Goal: Task Accomplishment & Management: Use online tool/utility

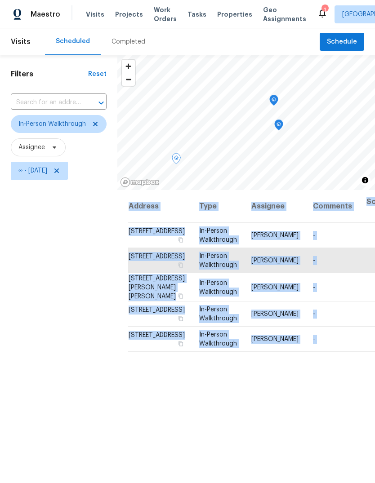
scroll to position [53, 0]
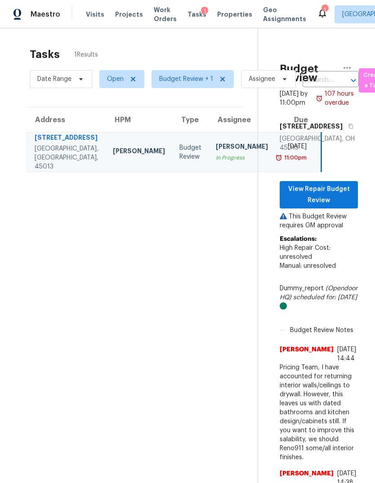
scroll to position [0, 3]
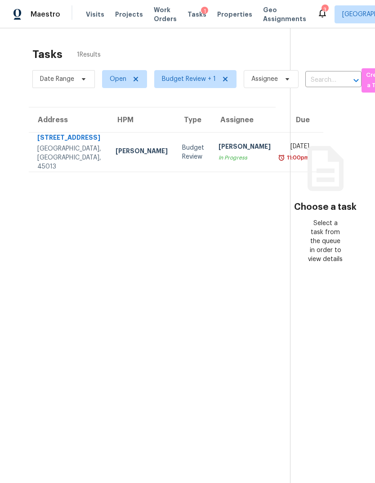
click at [82, 151] on td "[STREET_ADDRESS]" at bounding box center [69, 153] width 80 height 40
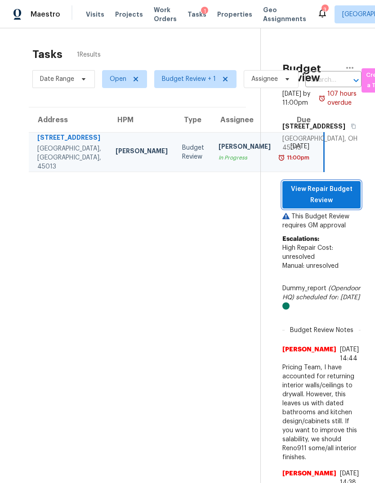
click at [335, 206] on span "View Repair Budget Review" at bounding box center [321, 195] width 64 height 22
click at [118, 79] on span "Open" at bounding box center [118, 79] width 17 height 9
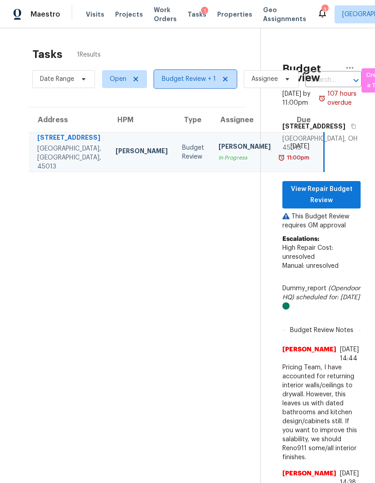
click at [171, 80] on span "Budget Review + 1" at bounding box center [189, 79] width 54 height 9
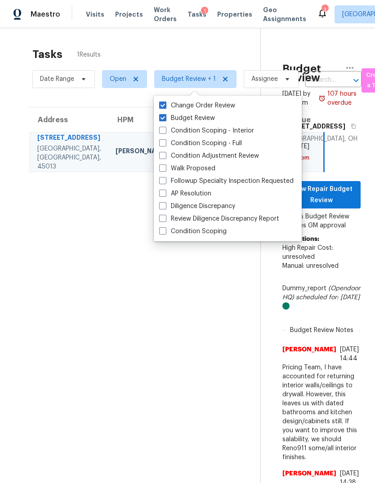
click at [157, 169] on div "Walk Proposed" at bounding box center [227, 168] width 142 height 13
click at [163, 167] on span at bounding box center [162, 168] width 7 height 7
click at [163, 167] on input "Walk Proposed" at bounding box center [162, 167] width 6 height 6
checkbox input "true"
click at [120, 80] on span "Open" at bounding box center [118, 79] width 17 height 9
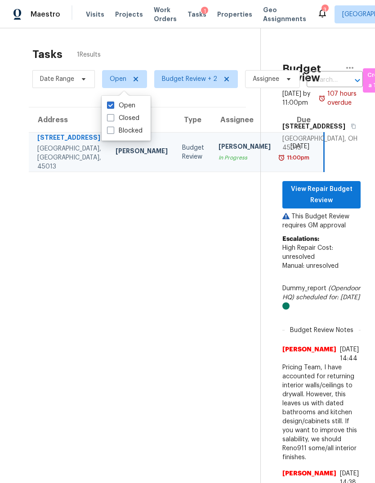
click at [114, 120] on span at bounding box center [110, 117] width 7 height 7
click at [113, 120] on input "Closed" at bounding box center [110, 117] width 6 height 6
checkbox input "true"
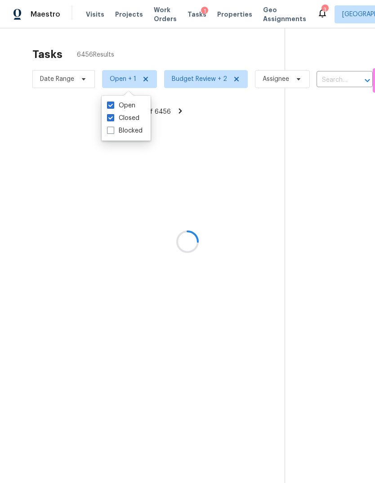
click at [112, 103] on span at bounding box center [110, 105] width 7 height 7
click at [112, 103] on input "Open" at bounding box center [110, 104] width 6 height 6
checkbox input "false"
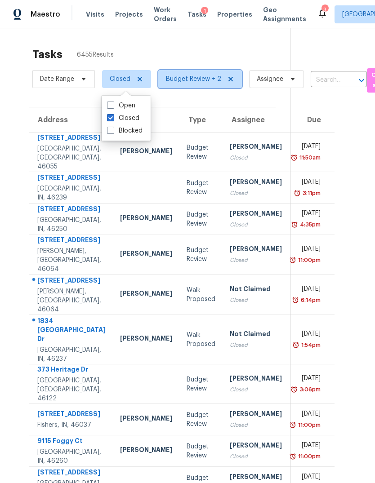
click at [185, 83] on span "Budget Review + 2" at bounding box center [193, 79] width 55 height 9
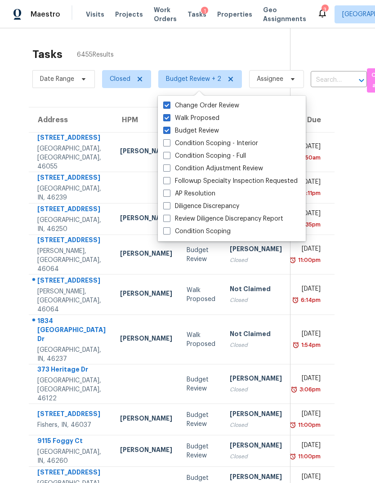
click at [164, 132] on span at bounding box center [166, 130] width 7 height 7
click at [164, 132] on input "Budget Review" at bounding box center [166, 129] width 6 height 6
checkbox input "false"
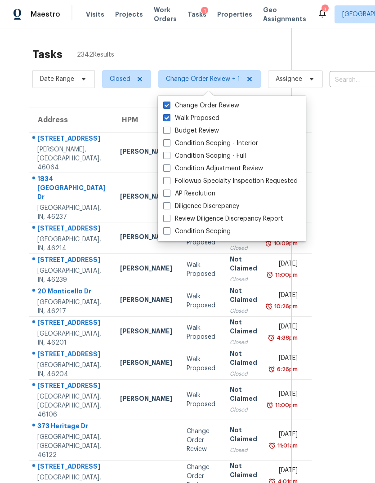
click at [164, 116] on span at bounding box center [166, 117] width 7 height 7
click at [164, 116] on input "Walk Proposed" at bounding box center [166, 117] width 6 height 6
checkbox input "false"
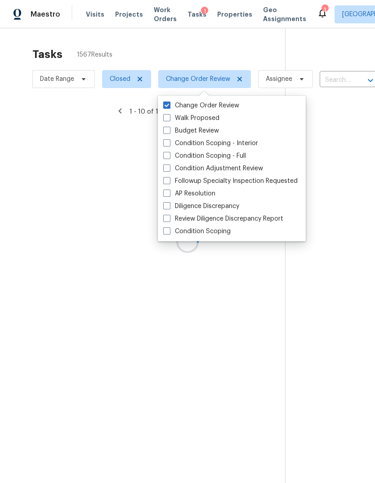
click at [164, 104] on span at bounding box center [166, 105] width 7 height 7
click at [164, 104] on input "Change Order Review" at bounding box center [166, 104] width 6 height 6
checkbox input "false"
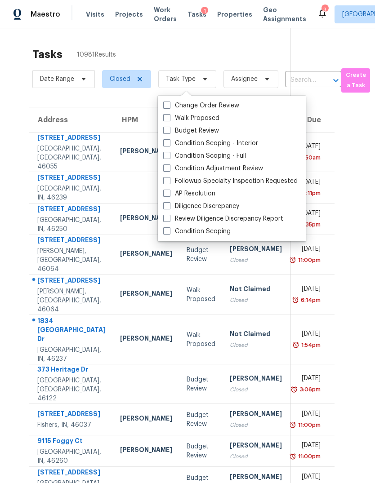
click at [165, 155] on span at bounding box center [166, 155] width 7 height 7
click at [165, 155] on input "Condition Scoping - Full" at bounding box center [166, 154] width 6 height 6
checkbox input "true"
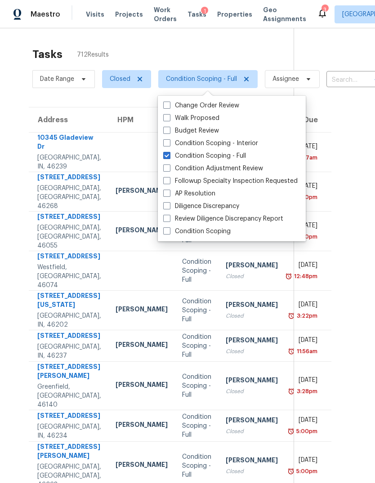
click at [17, 116] on div "Address HPM Type Assignee Due [STREET_ADDRESS][PERSON_NAME] Condition Scoping -…" at bounding box center [153, 318] width 279 height 423
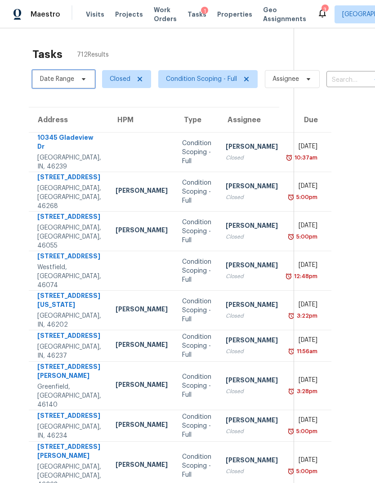
click at [56, 80] on span "Date Range" at bounding box center [57, 79] width 34 height 9
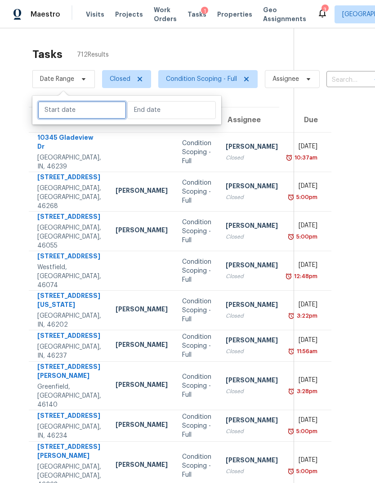
click at [88, 107] on input "text" at bounding box center [82, 110] width 89 height 18
select select "7"
select select "2025"
select select "8"
select select "2025"
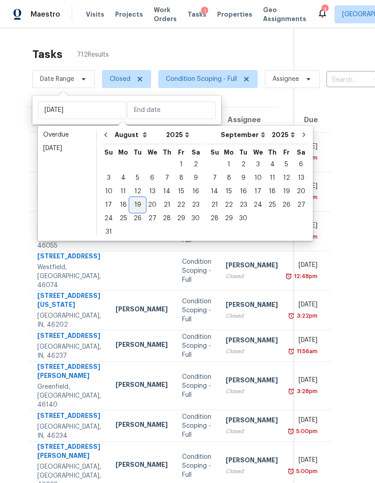
click at [133, 204] on div "19" at bounding box center [137, 205] width 14 height 13
type input "[DATE]"
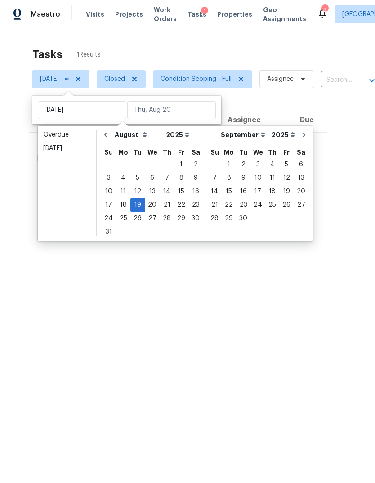
click at [19, 173] on div "Address HPM Type Assignee Due [STREET_ADDRESS][PERSON_NAME] [PERSON_NAME] Condi…" at bounding box center [151, 140] width 274 height 66
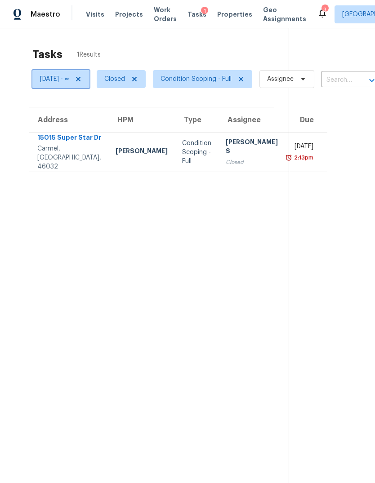
click at [59, 80] on span "[DATE] - ∞" at bounding box center [54, 79] width 29 height 9
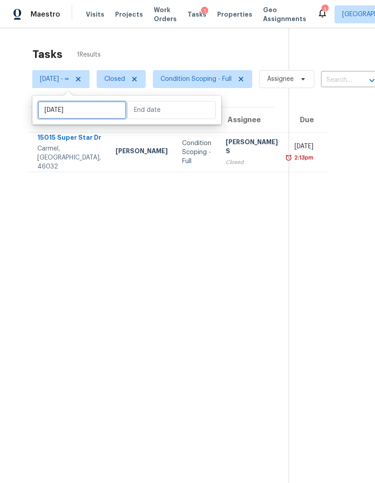
click at [57, 111] on input "[DATE]" at bounding box center [82, 110] width 89 height 18
select select "7"
select select "2025"
select select "8"
select select "2025"
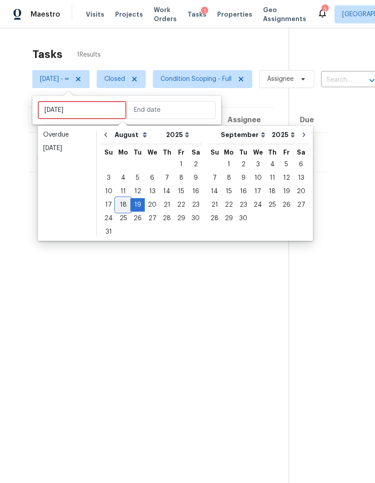
click at [121, 203] on div "18" at bounding box center [123, 205] width 14 height 13
type input "[DATE]"
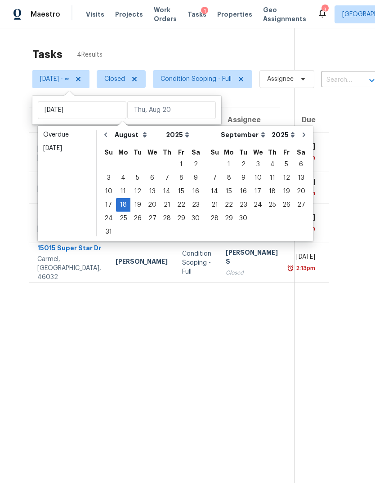
click at [19, 169] on div "Address HPM Type Assignee Due [STREET_ADDRESS] [PERSON_NAME] Condition Scoping …" at bounding box center [154, 195] width 280 height 176
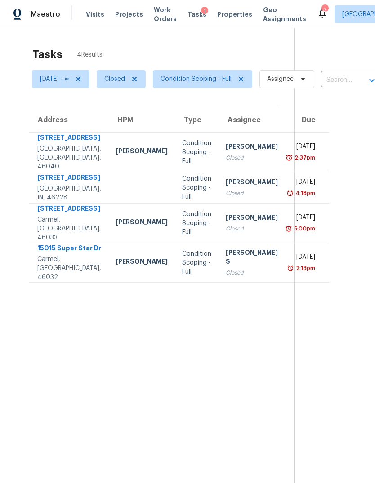
click at [182, 153] on div "Condition Scoping - Full" at bounding box center [196, 152] width 29 height 27
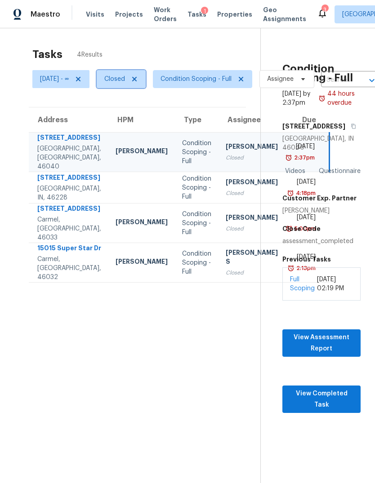
click at [125, 78] on span "Closed" at bounding box center [114, 79] width 21 height 9
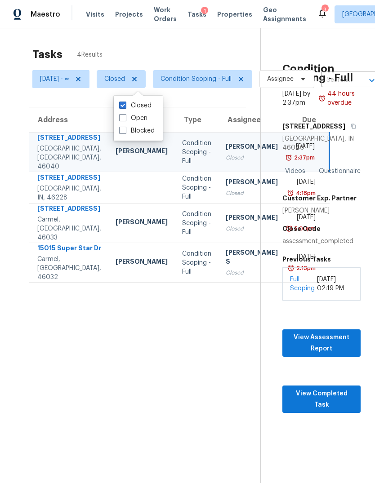
click at [120, 117] on span at bounding box center [122, 117] width 7 height 7
click at [120, 117] on input "Open" at bounding box center [122, 117] width 6 height 6
checkbox input "true"
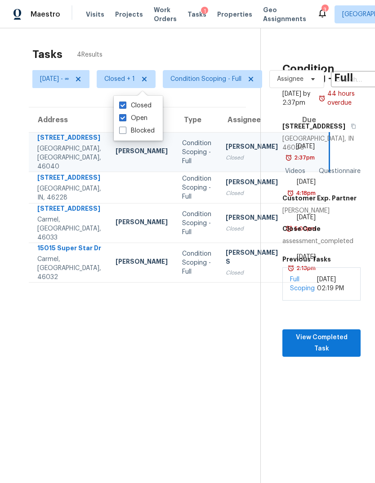
click at [124, 103] on span at bounding box center [122, 105] width 7 height 7
click at [124, 103] on input "Closed" at bounding box center [122, 104] width 6 height 6
checkbox input "false"
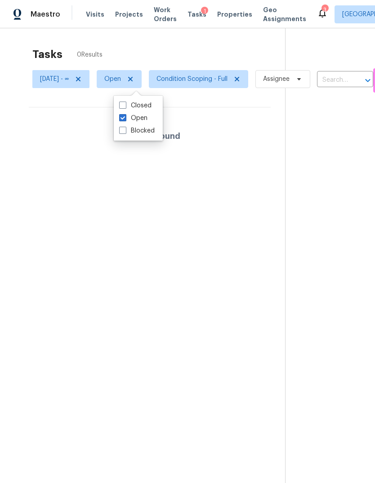
click at [50, 107] on section "Tasks 0 Results [DATE] - ∞ Open Condition Scoping - Full Assignee ​ Create a Ta…" at bounding box center [149, 277] width 271 height 469
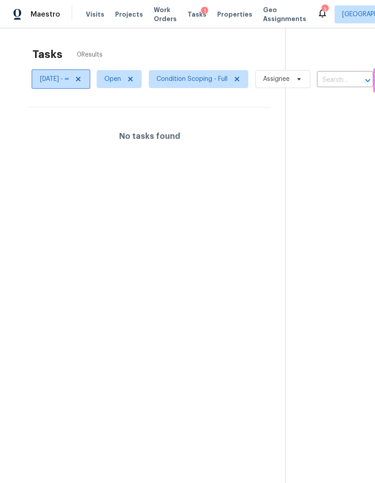
click at [61, 78] on span "[DATE] - ∞" at bounding box center [54, 79] width 29 height 9
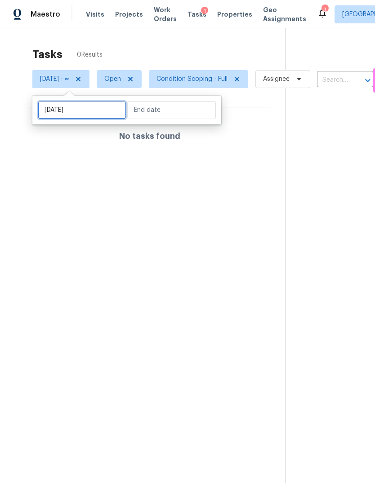
click at [74, 111] on input "[DATE]" at bounding box center [82, 110] width 89 height 18
select select "7"
select select "2025"
select select "8"
select select "2025"
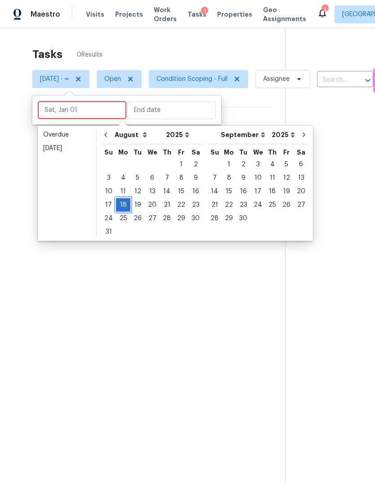
click at [120, 203] on div "18" at bounding box center [123, 205] width 14 height 13
type input "[DATE]"
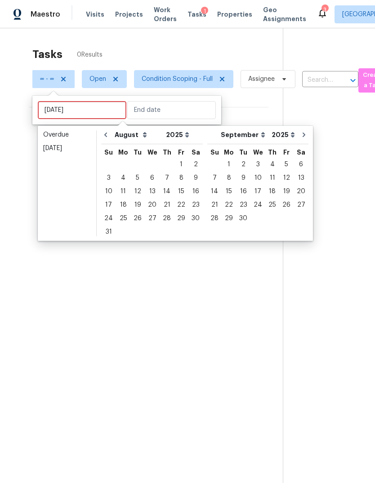
click at [19, 172] on section "Tasks 0 Results ∞ - ∞ Open Condition Scoping - Full Assignee ​ Create a Task No…" at bounding box center [148, 277] width 268 height 469
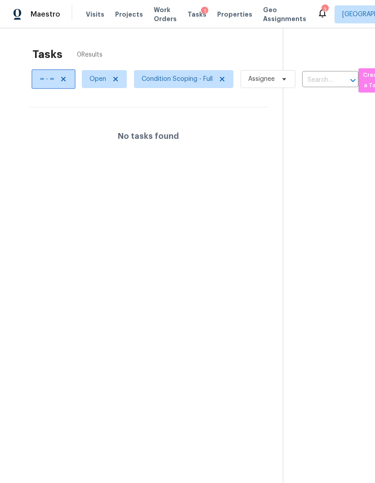
click at [63, 83] on icon at bounding box center [63, 79] width 7 height 7
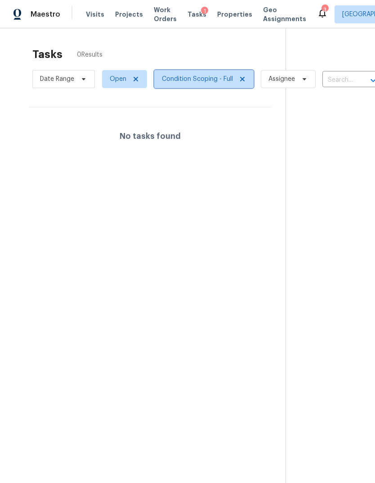
click at [181, 77] on span "Condition Scoping - Full" at bounding box center [197, 79] width 71 height 9
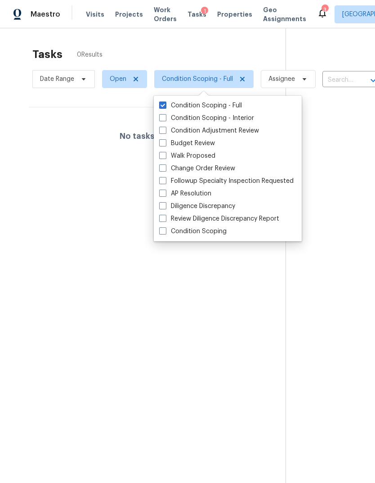
click at [162, 139] on span at bounding box center [162, 142] width 7 height 7
click at [162, 139] on input "Budget Review" at bounding box center [162, 142] width 6 height 6
checkbox input "true"
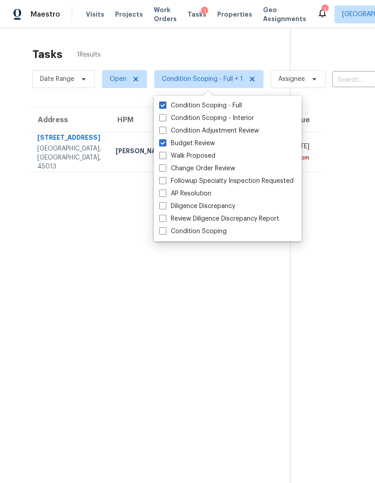
click at [160, 167] on span at bounding box center [162, 168] width 7 height 7
click at [160, 167] on input "Change Order Review" at bounding box center [162, 167] width 6 height 6
checkbox input "true"
click at [160, 154] on span at bounding box center [162, 155] width 7 height 7
click at [160, 154] on input "Walk Proposed" at bounding box center [162, 154] width 6 height 6
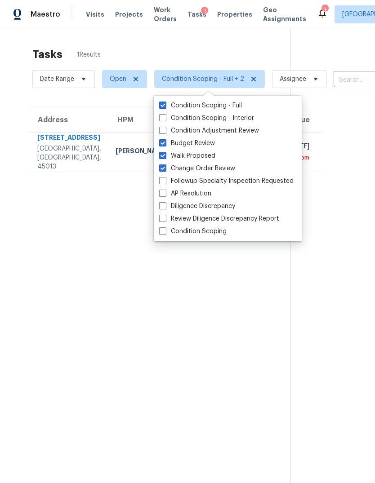
checkbox input "true"
click at [162, 104] on span at bounding box center [162, 105] width 7 height 7
click at [162, 104] on input "Condition Scoping - Full" at bounding box center [162, 104] width 6 height 6
checkbox input "false"
click at [14, 89] on div "Tasks 1 Results Date Range Open Budget Review + 2 Assignee ​ Create a Task Addr…" at bounding box center [187, 269] width 375 height 483
